Goal: Information Seeking & Learning: Learn about a topic

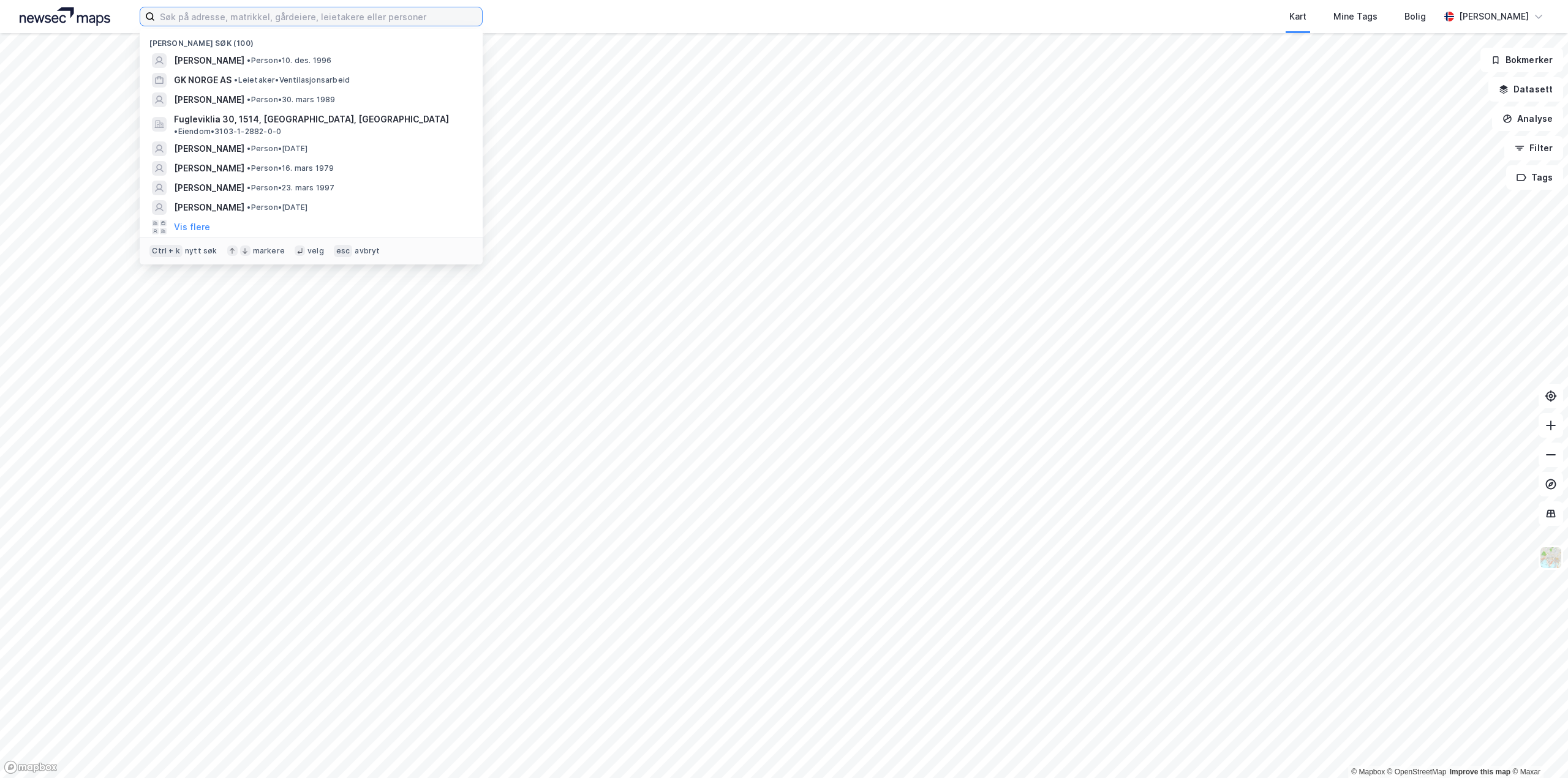
click at [257, 12] on input at bounding box center [319, 17] width 327 height 18
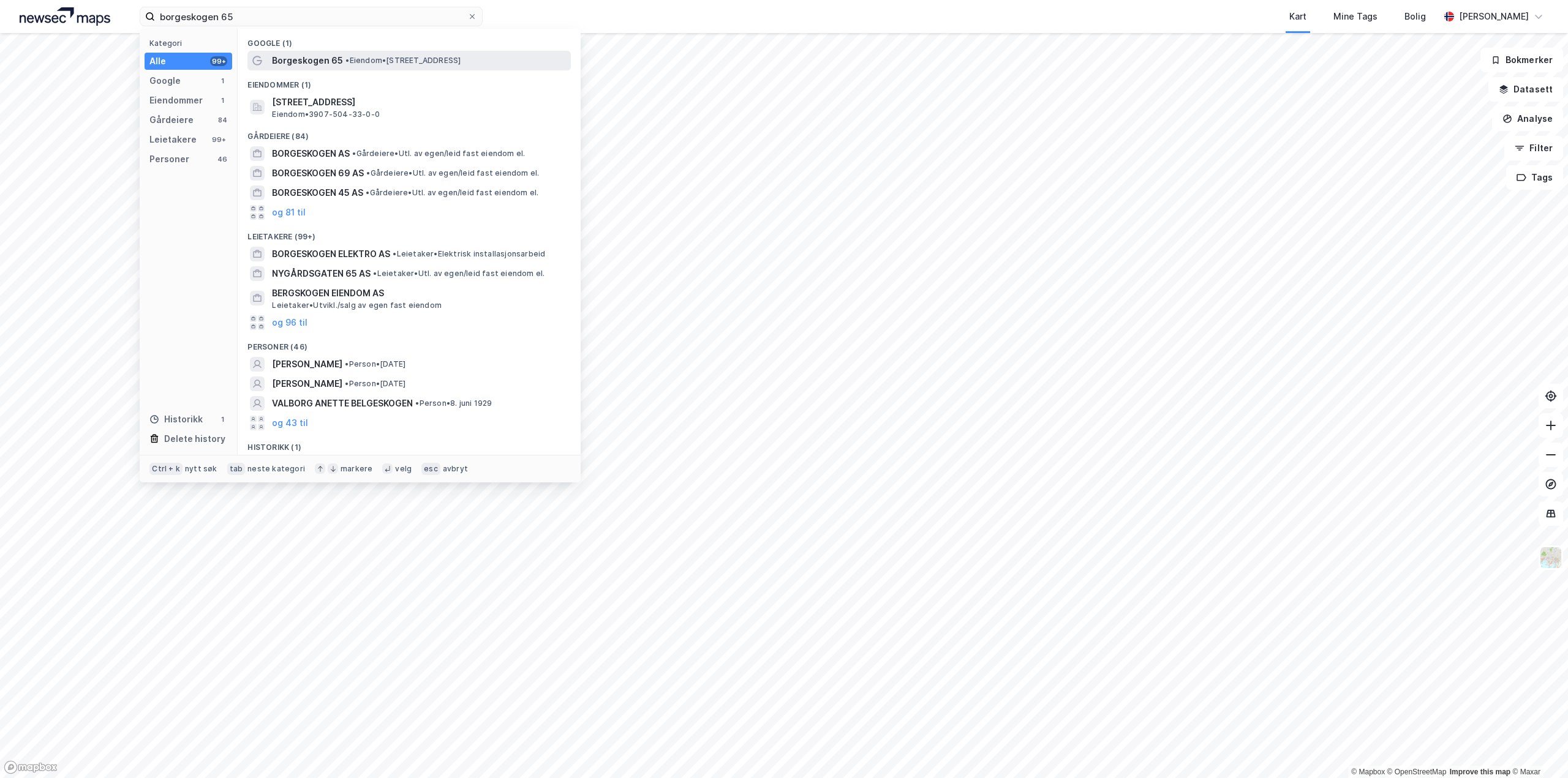
click at [345, 64] on span "•" at bounding box center [347, 61] width 4 height 9
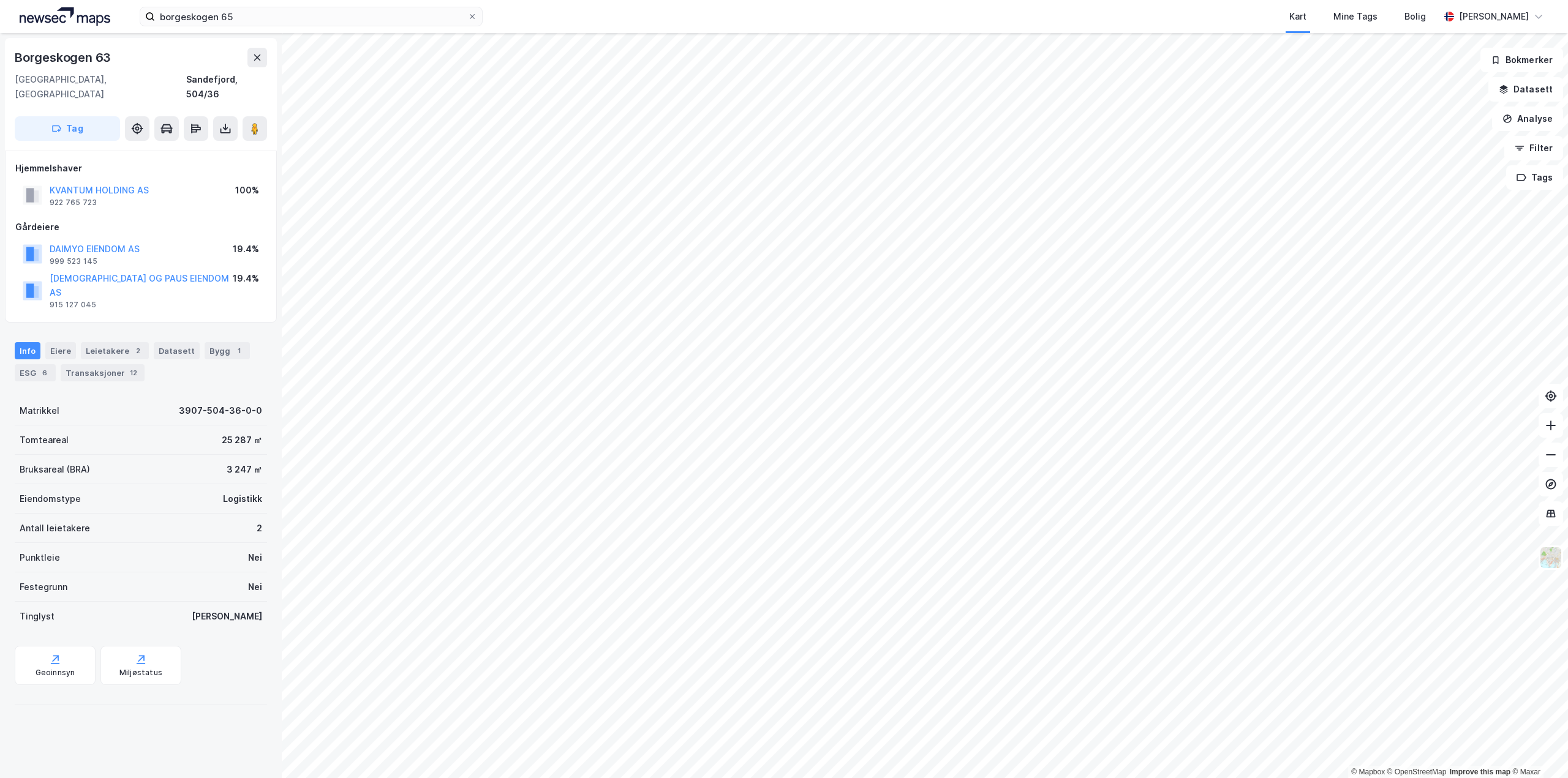
click at [850, 0] on html "borgeskogen 65 Kart Mine Tags Bolig [PERSON_NAME] © Mapbox © OpenStreetMap Impr…" at bounding box center [784, 389] width 1568 height 778
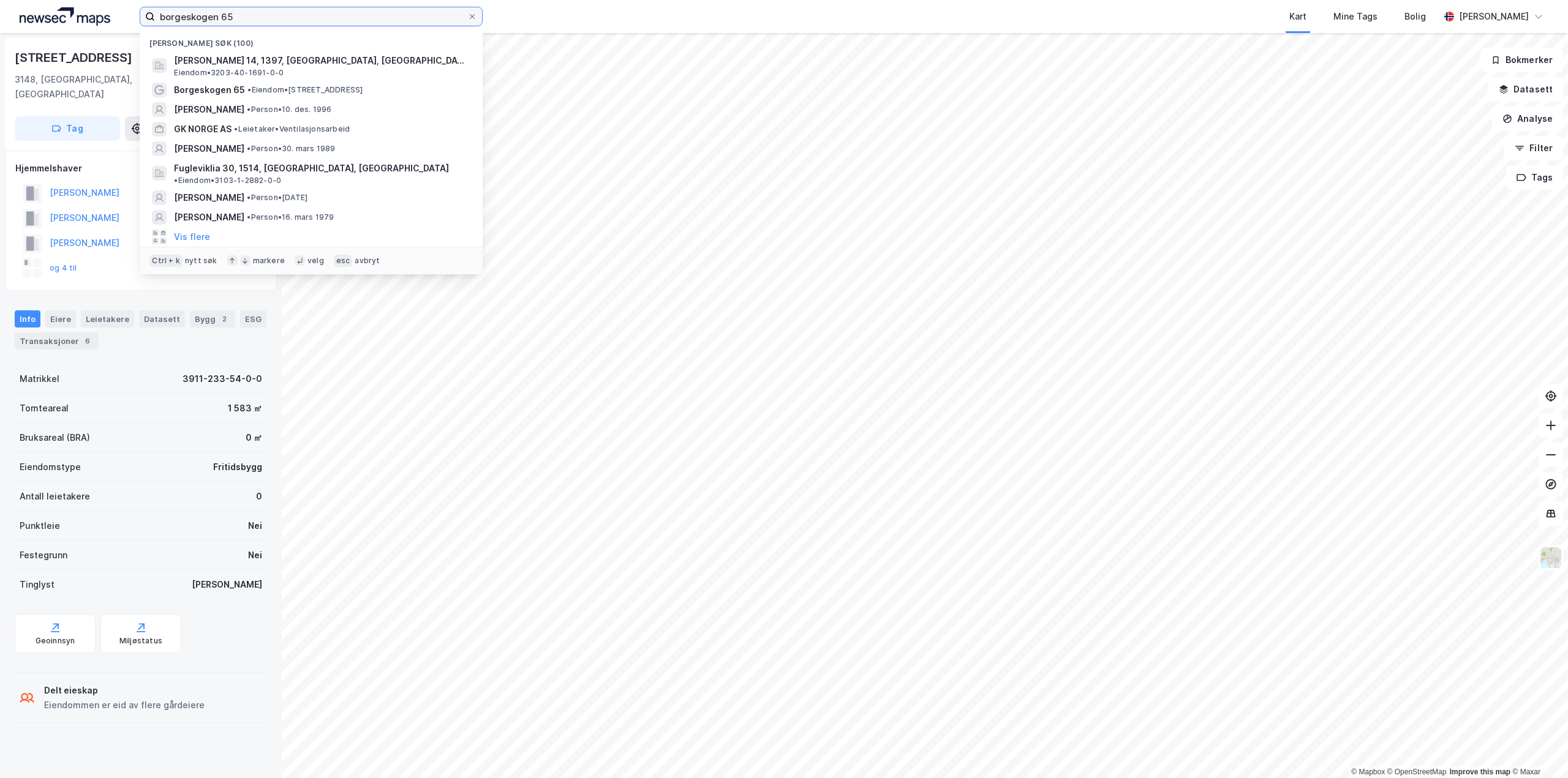
drag, startPoint x: 266, startPoint y: 17, endPoint x: 0, endPoint y: 24, distance: 266.1
click at [0, 24] on div "borgeskogen 65 Nylige søk (100) [PERSON_NAME] 14, 1397, [GEOGRAPHIC_DATA], ASKE…" at bounding box center [784, 17] width 1568 height 33
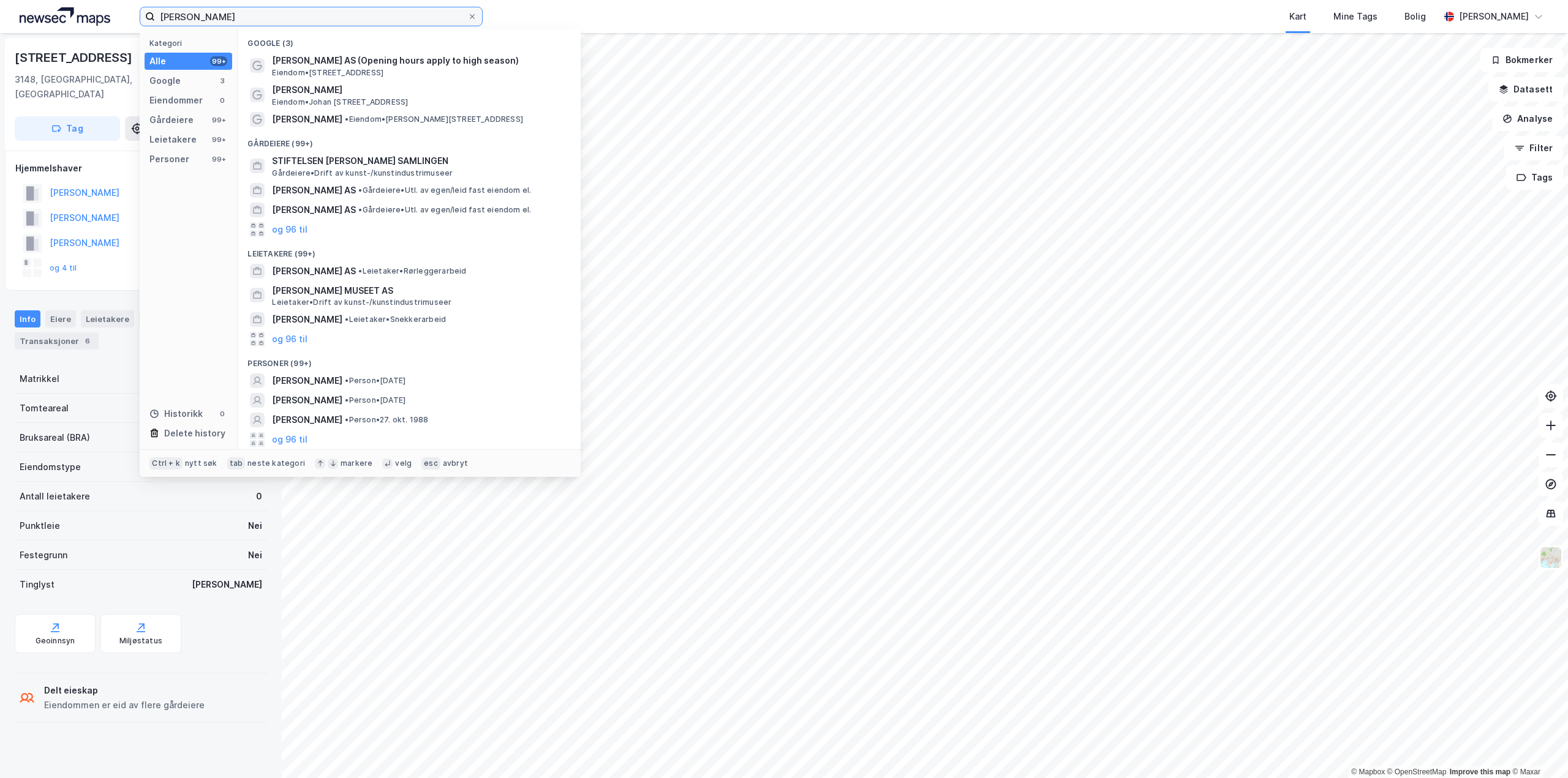
type input "[PERSON_NAME]"
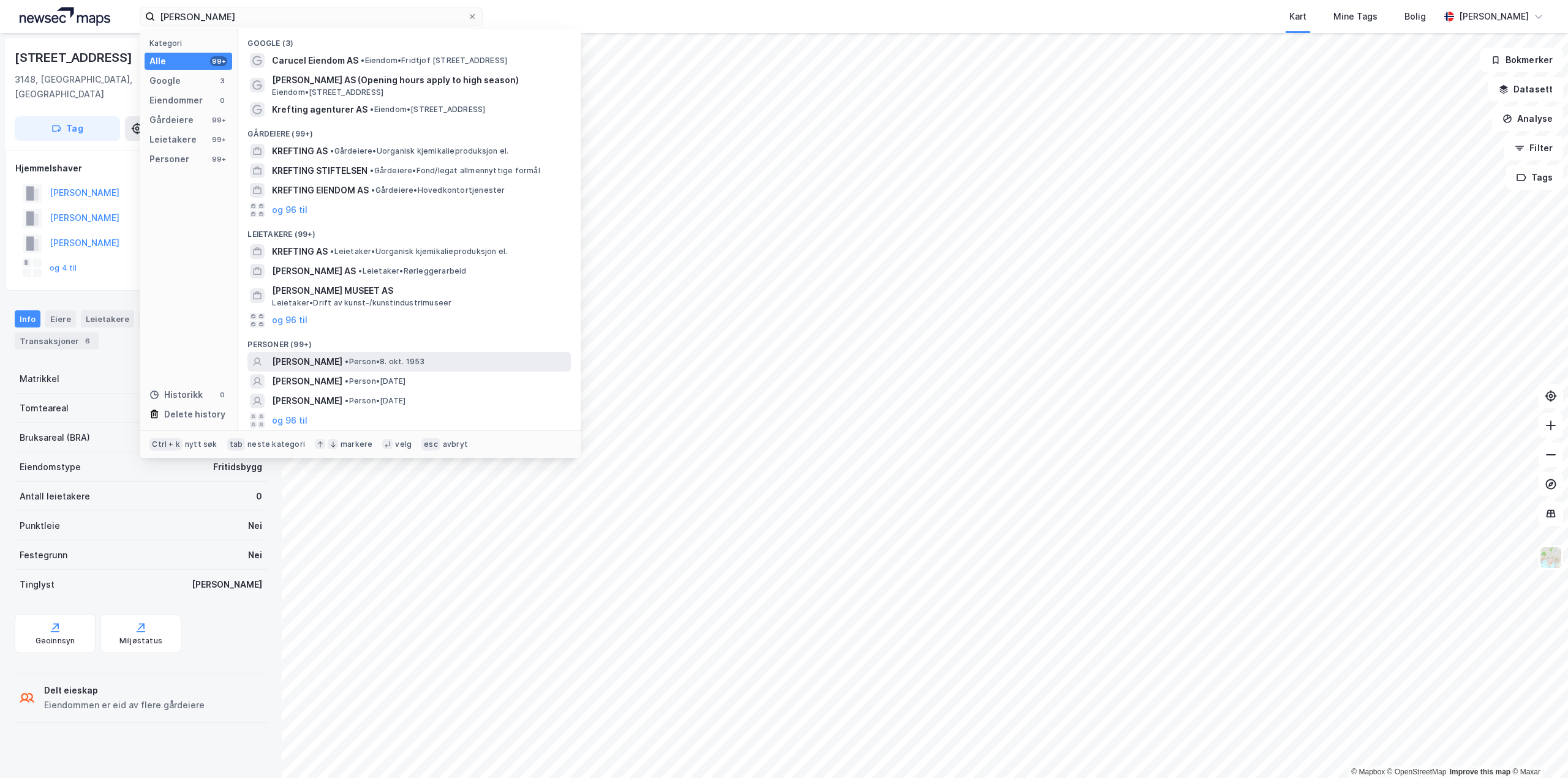
click at [379, 357] on span "• Person • [DATE]" at bounding box center [384, 362] width 80 height 10
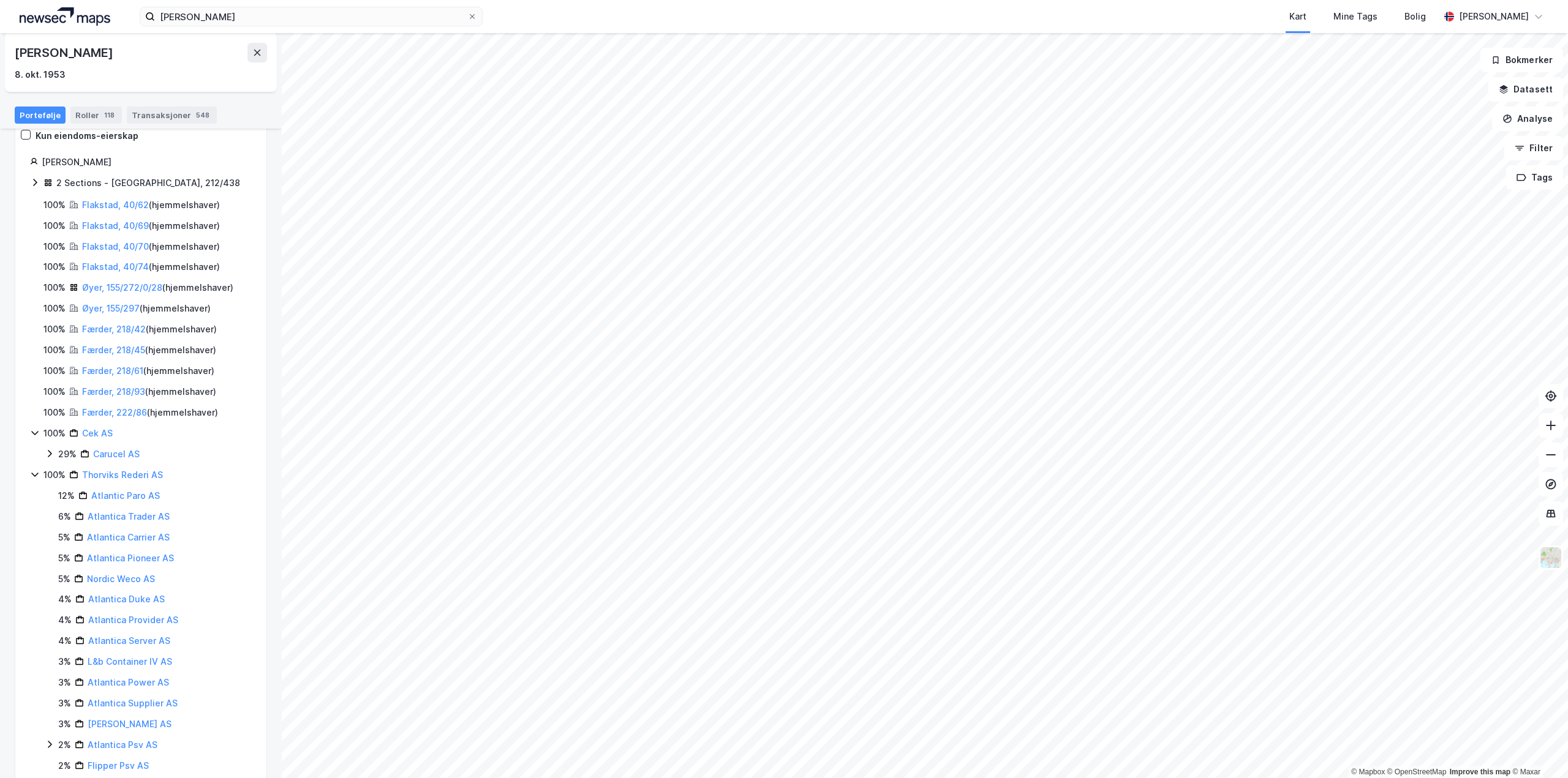
scroll to position [122, 0]
click at [119, 324] on link "Færder, 218/42" at bounding box center [113, 322] width 63 height 10
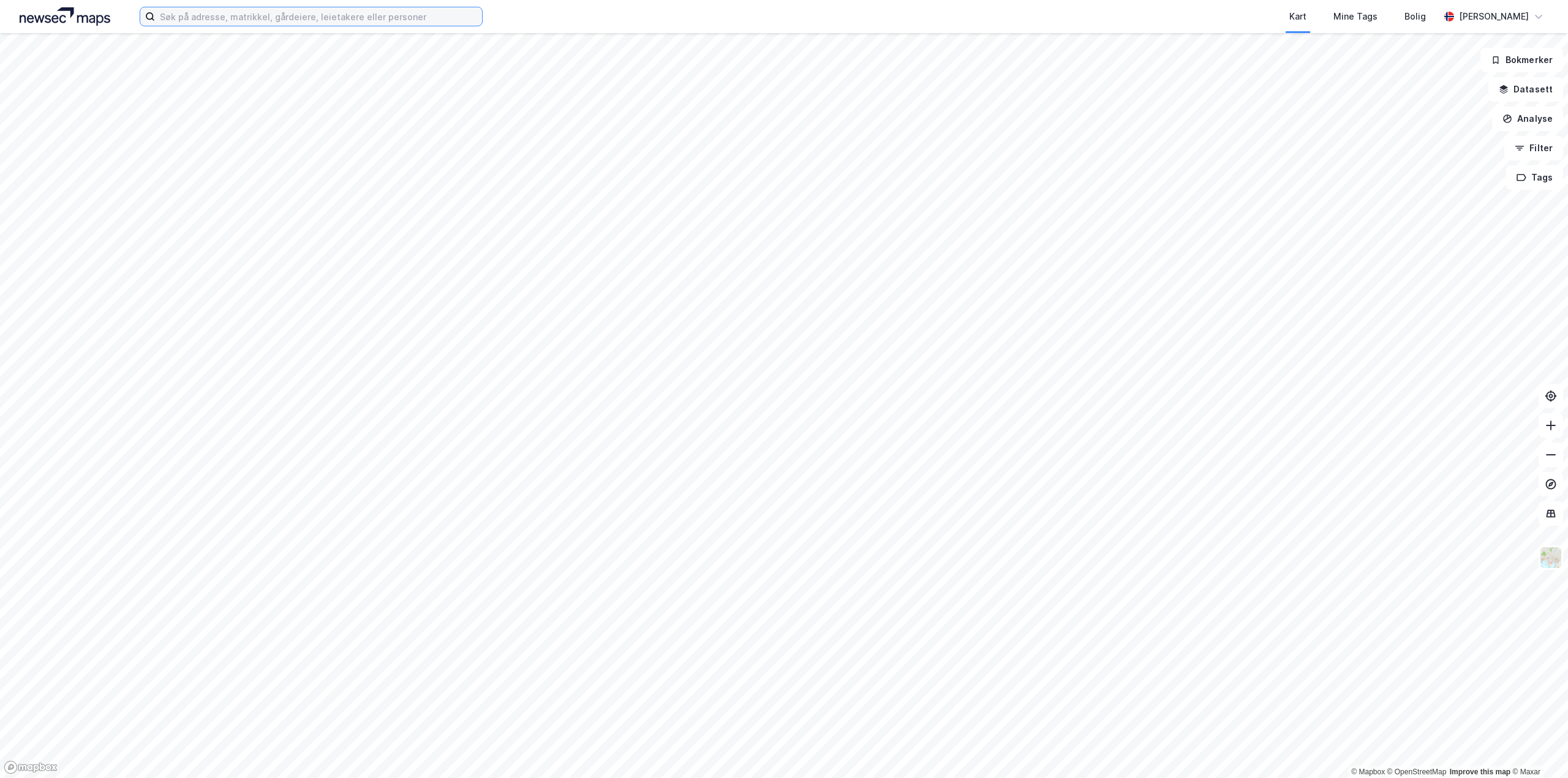
click at [232, 23] on input at bounding box center [319, 17] width 327 height 18
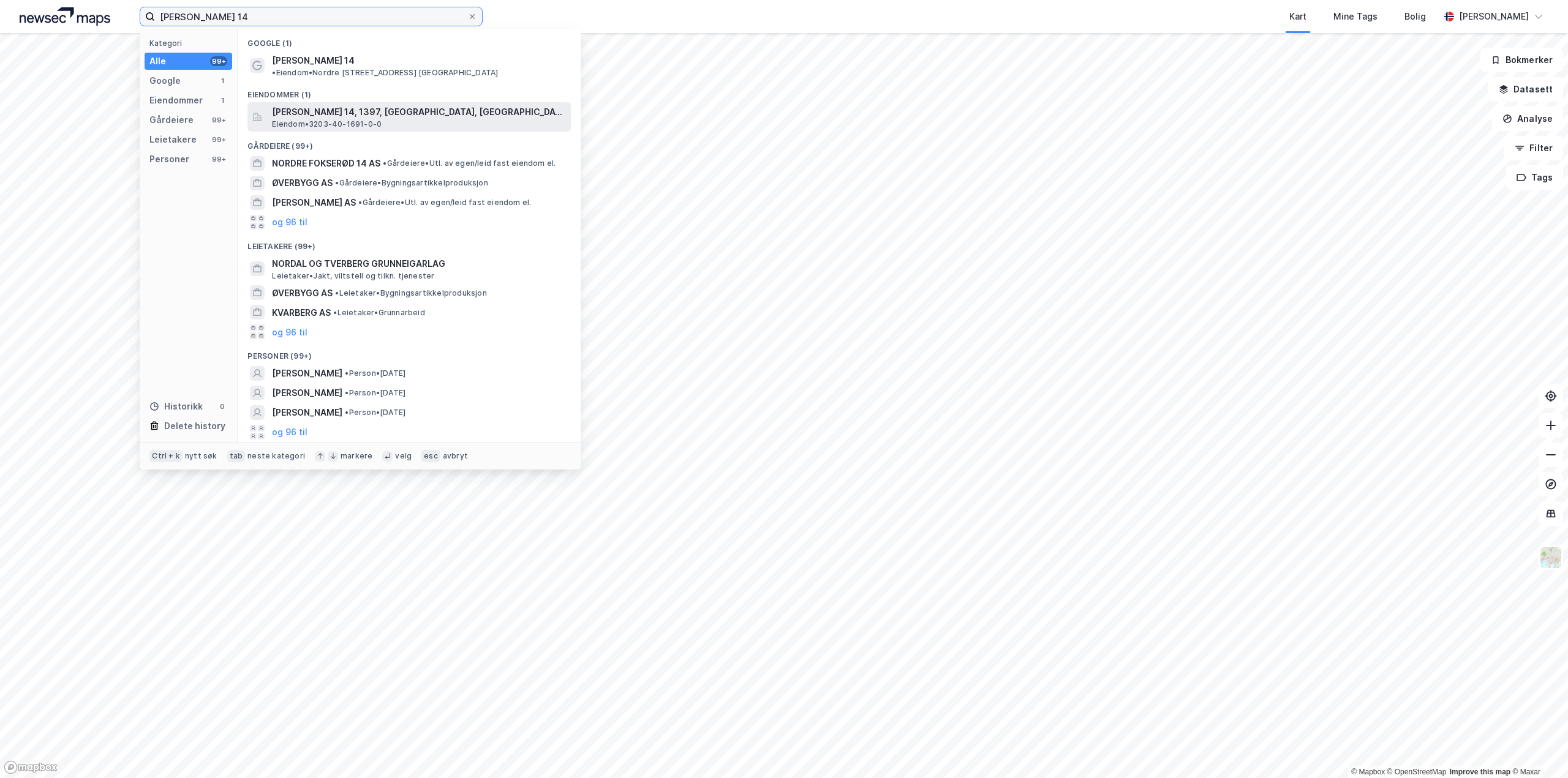
type input "nordre øverberg 14"
click at [362, 102] on div "Nordre Øverberg 14, 1397, NESØYA, ASKER Eiendom • 3203-40-1691-0-0" at bounding box center [409, 117] width 323 height 29
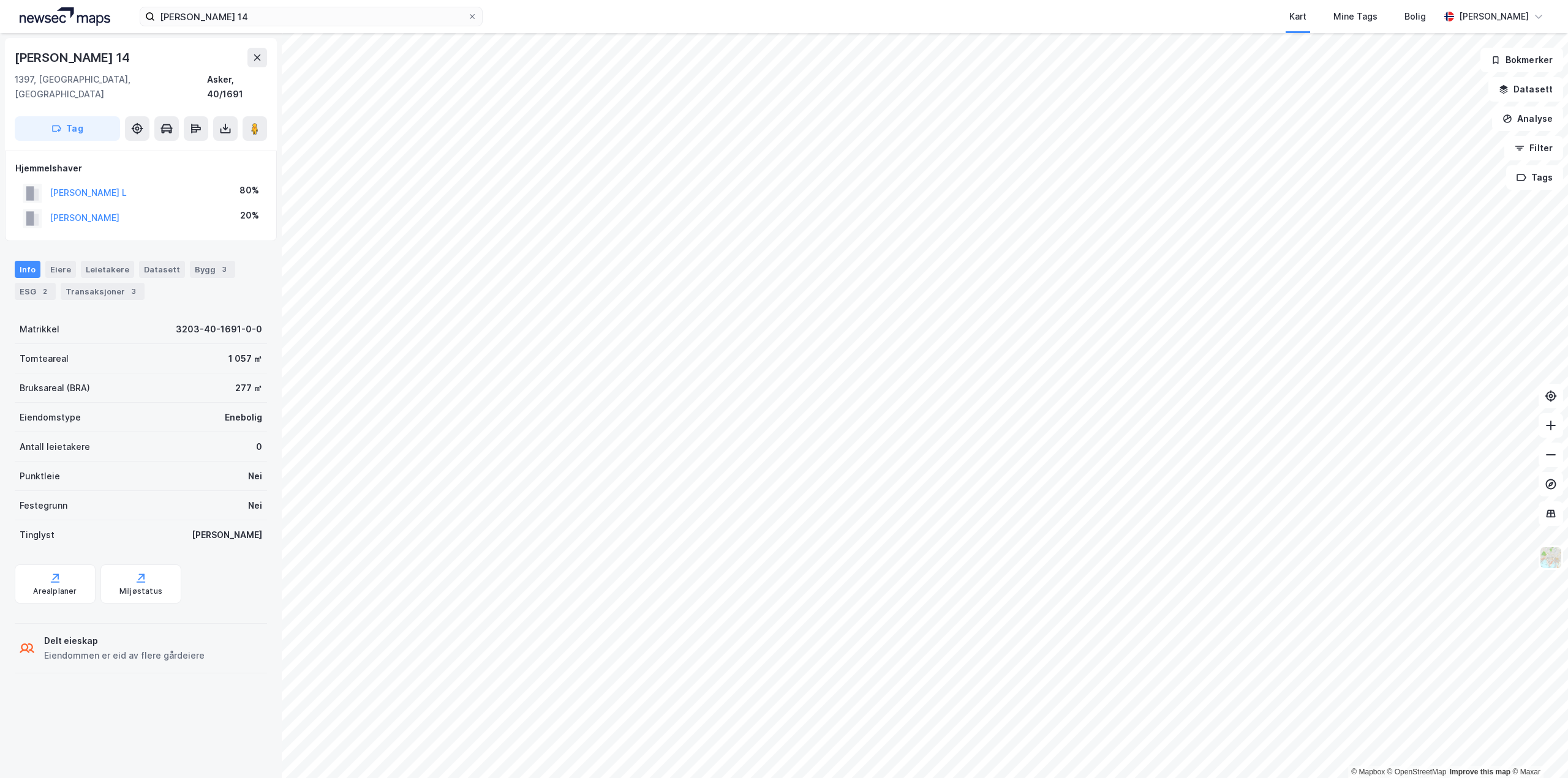
click at [280, 671] on div "© Mapbox © OpenStreetMap Improve this map © Maxar Nordre Øverberg 14 1397, Nesø…" at bounding box center [784, 405] width 1568 height 745
click at [0, 0] on button "BRATTSKAR KAREN MARGRETHE" at bounding box center [0, 0] width 0 height 0
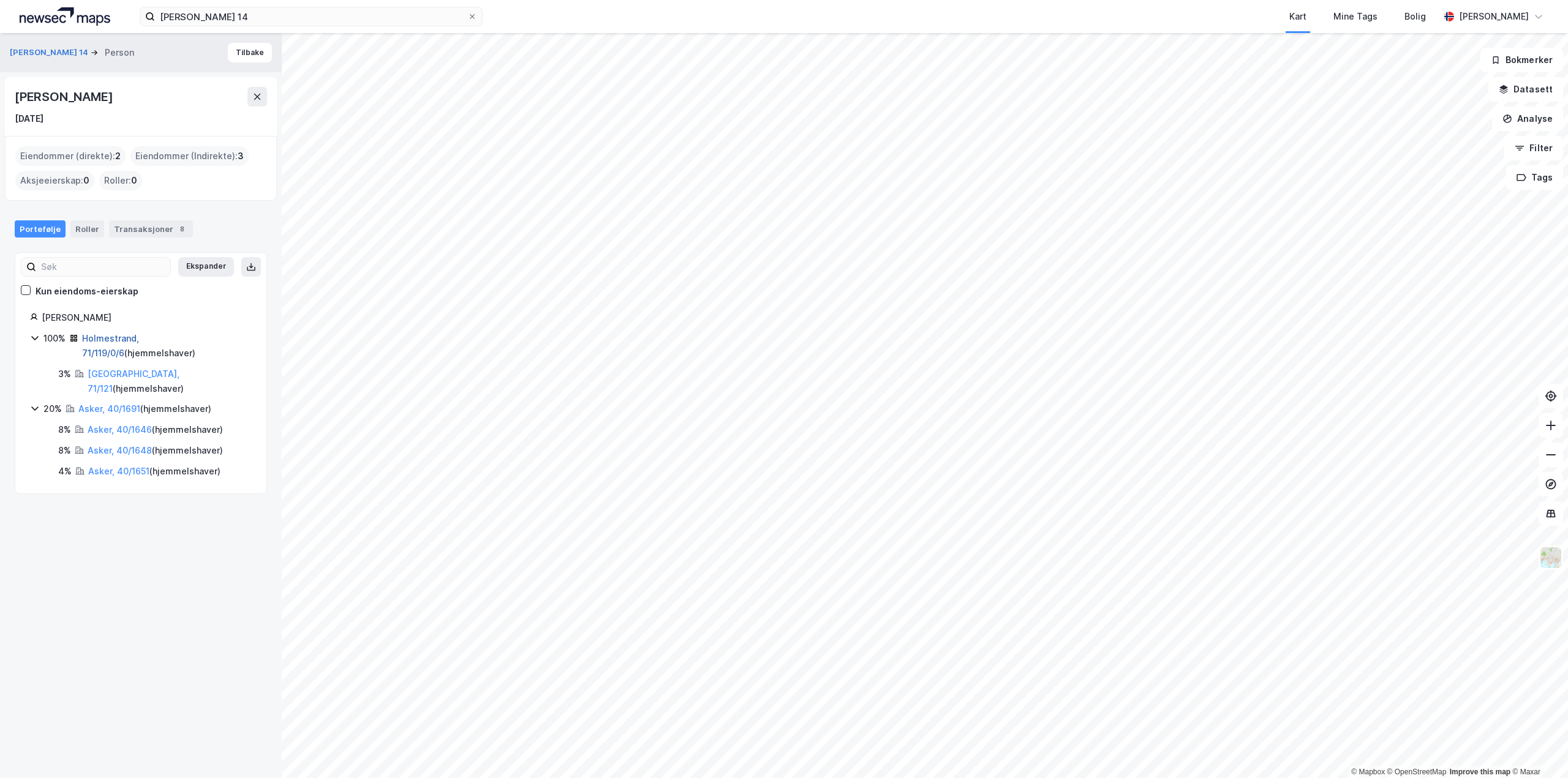
click at [131, 340] on link "Holmestrand, 71/119/0/6" at bounding box center [110, 345] width 57 height 25
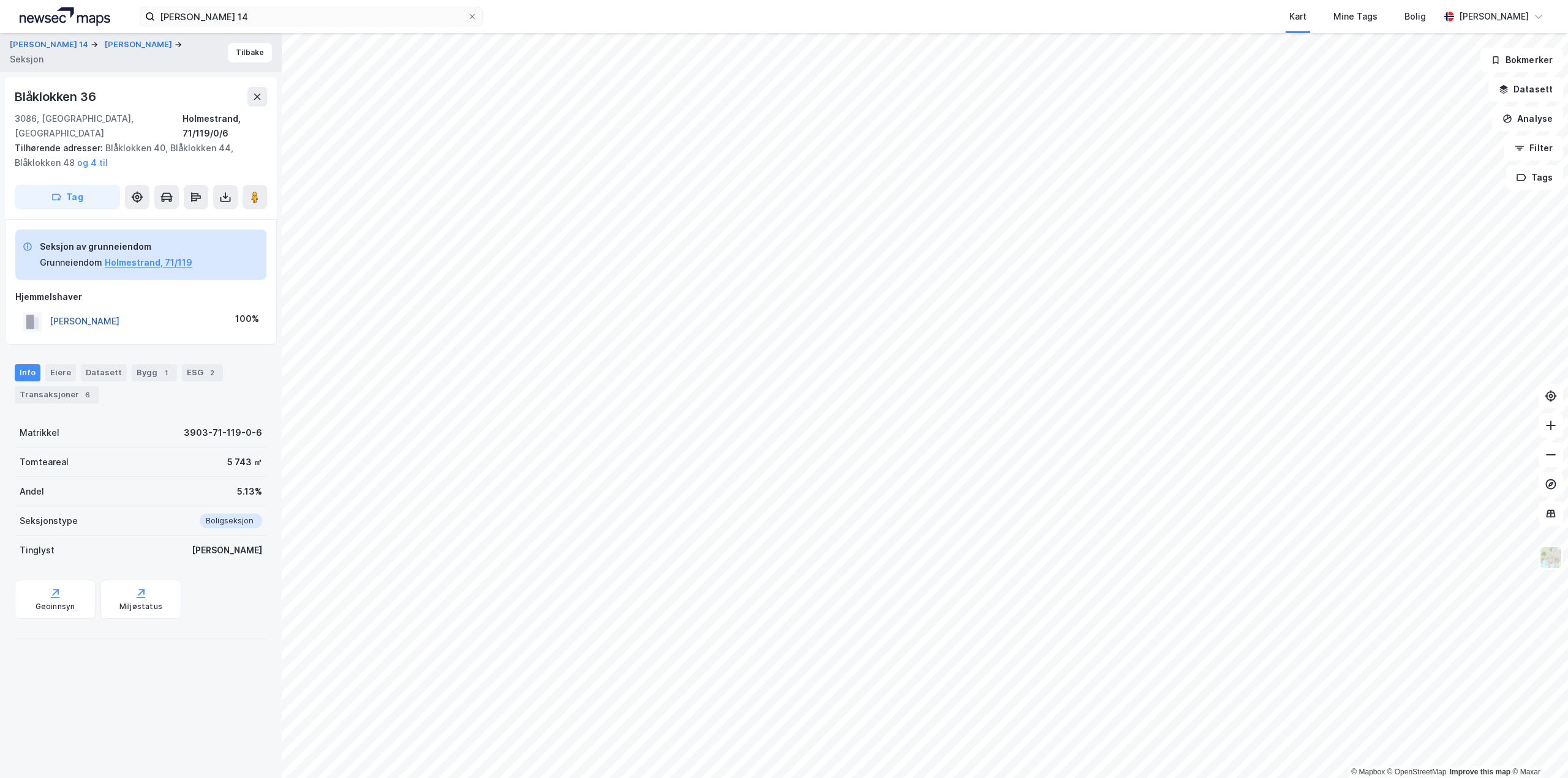
click at [0, 0] on button "BRATTSKAR KAREN MARGRETHE" at bounding box center [0, 0] width 0 height 0
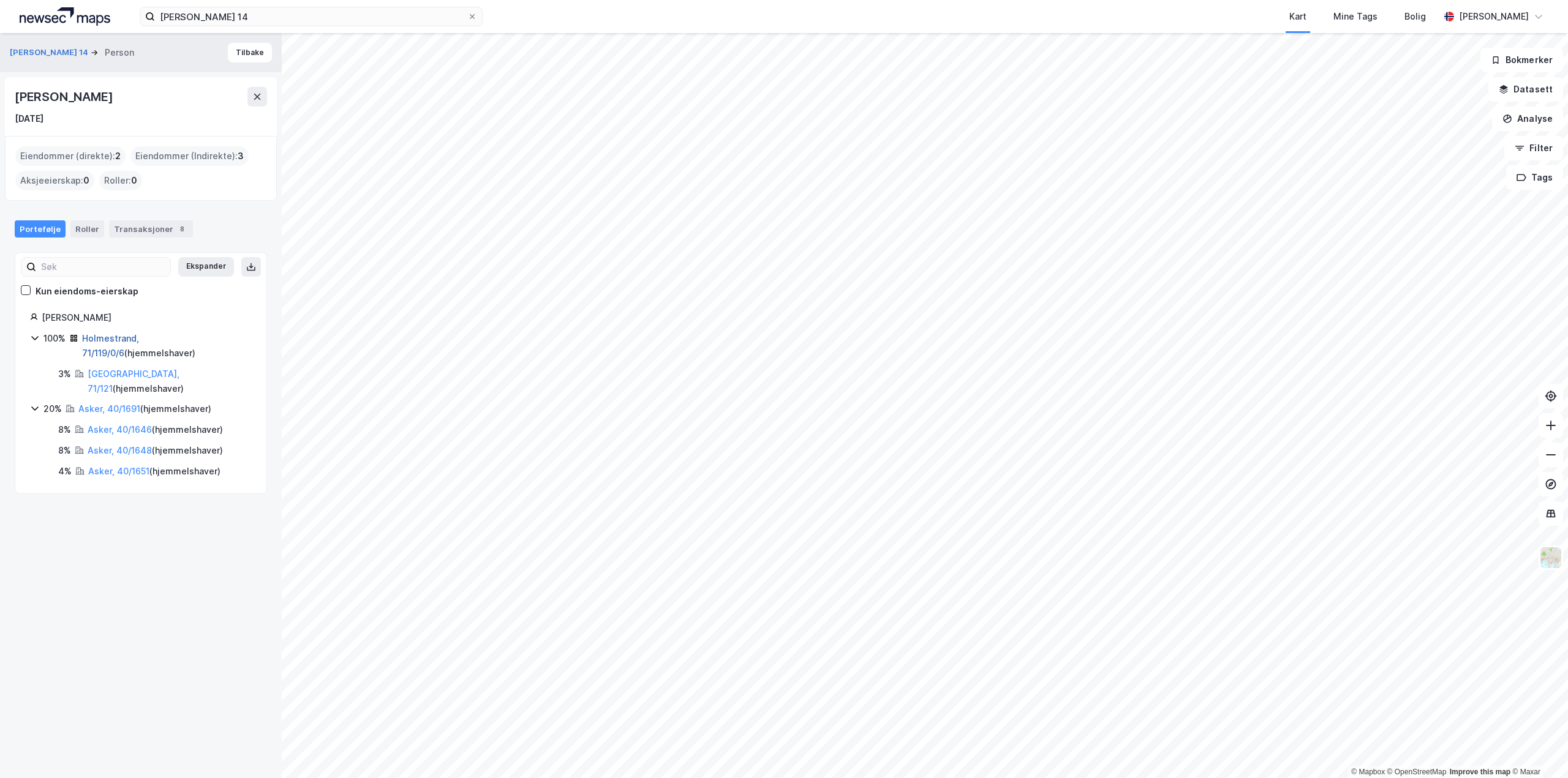
click at [126, 339] on link "Holmestrand, 71/119/0/6" at bounding box center [110, 345] width 57 height 25
